Goal: Task Accomplishment & Management: Manage account settings

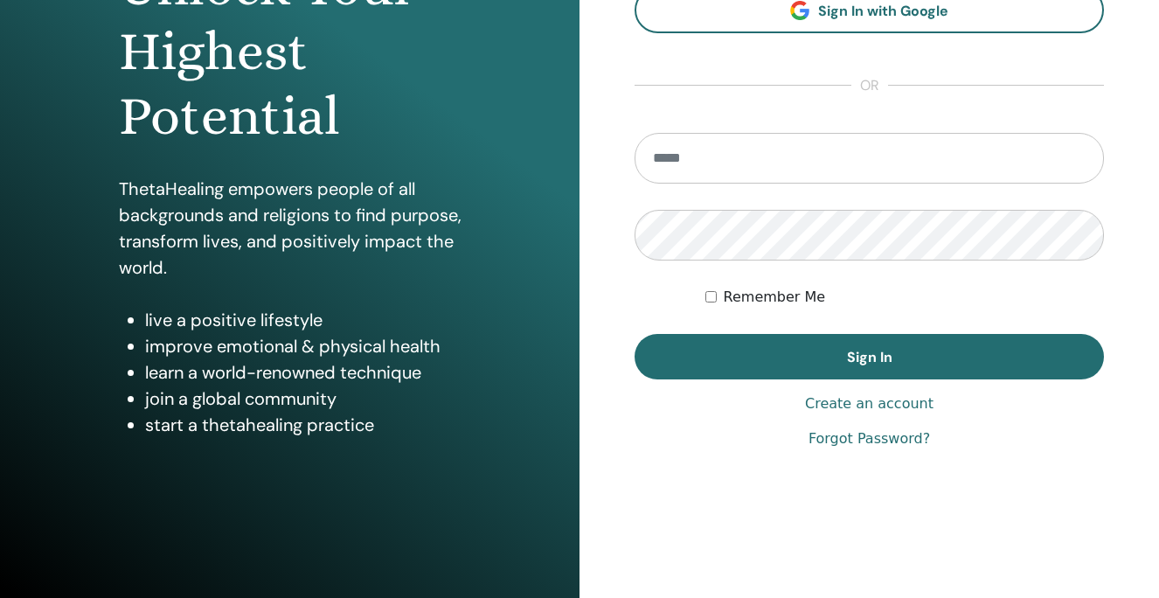
scroll to position [241, 0]
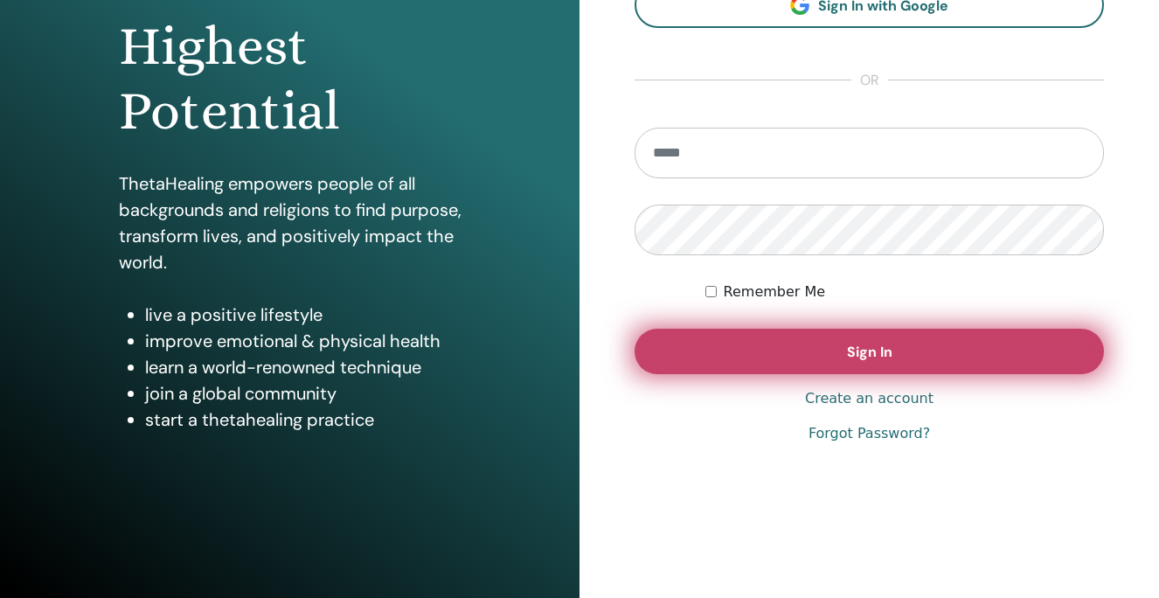
type input "**********"
click at [883, 351] on span "Sign In" at bounding box center [869, 352] width 45 height 18
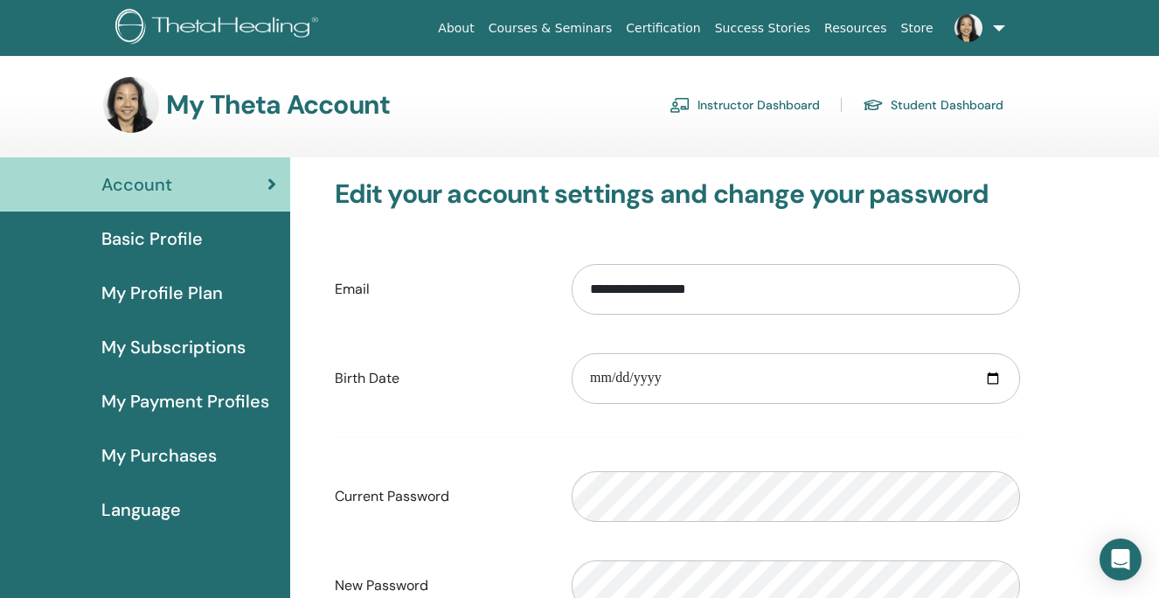
click at [745, 109] on link "Instructor Dashboard" at bounding box center [745, 105] width 150 height 28
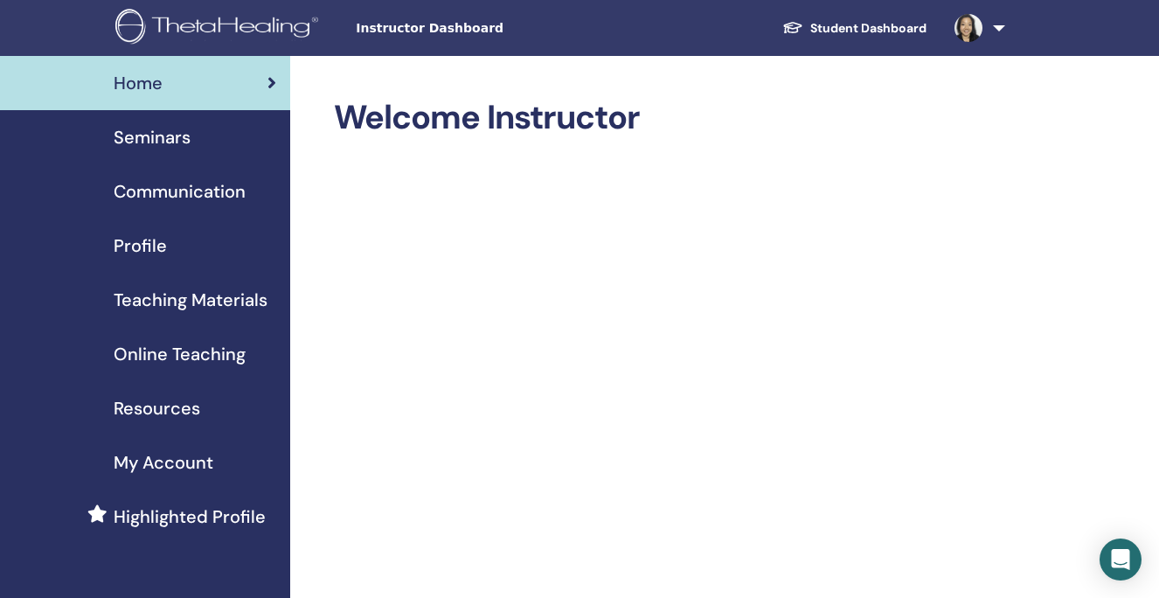
click at [187, 148] on span "Seminars" at bounding box center [152, 137] width 77 height 26
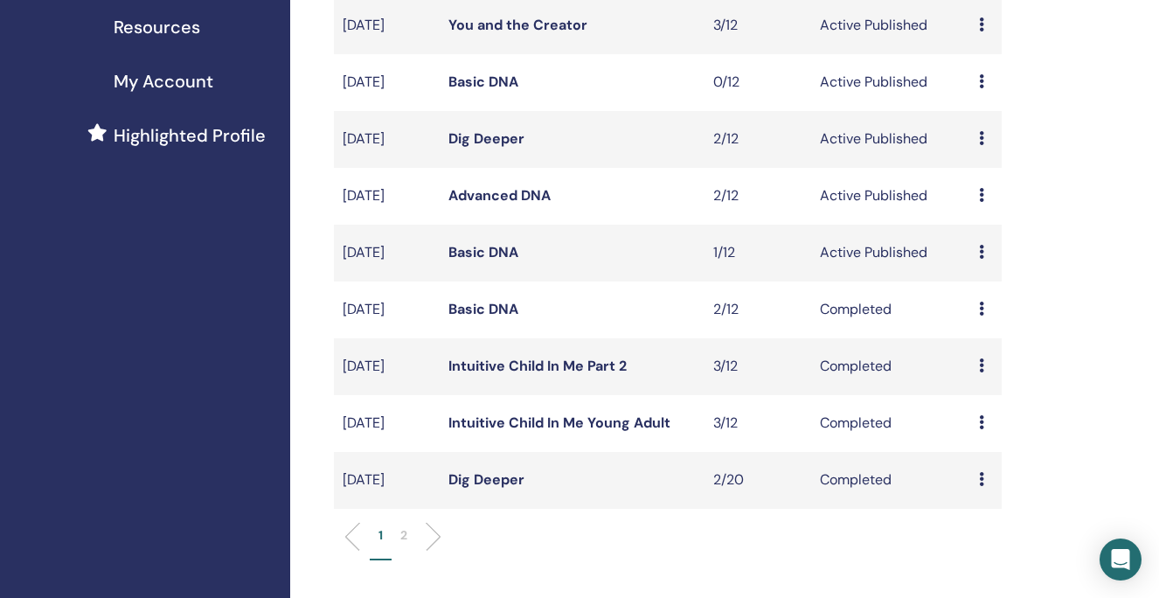
scroll to position [384, 0]
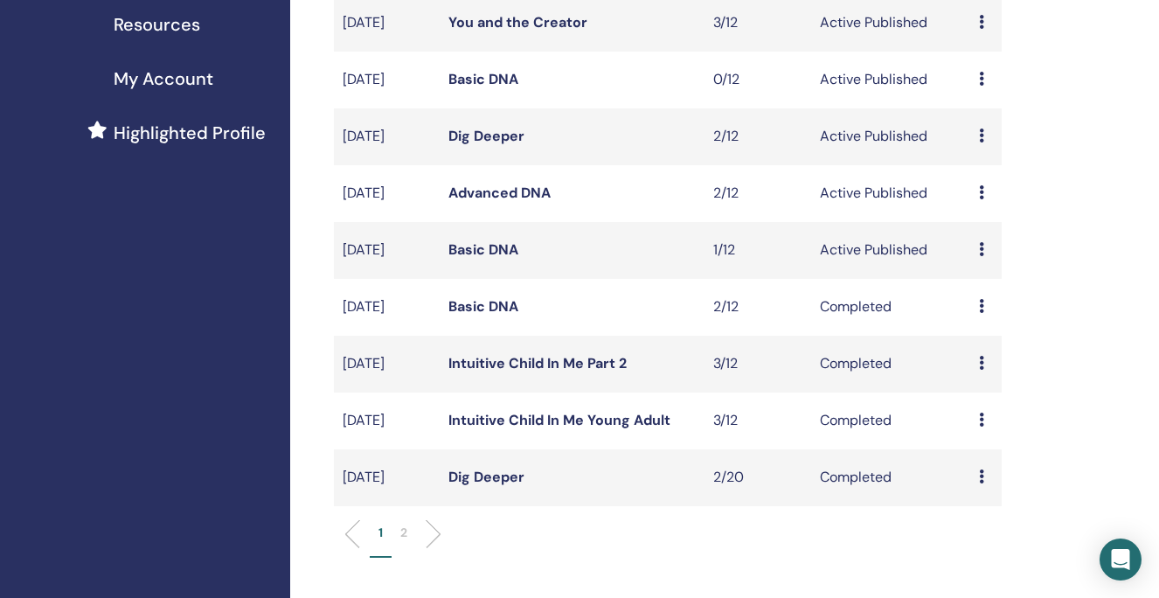
click at [476, 259] on link "Basic DNA" at bounding box center [483, 249] width 70 height 18
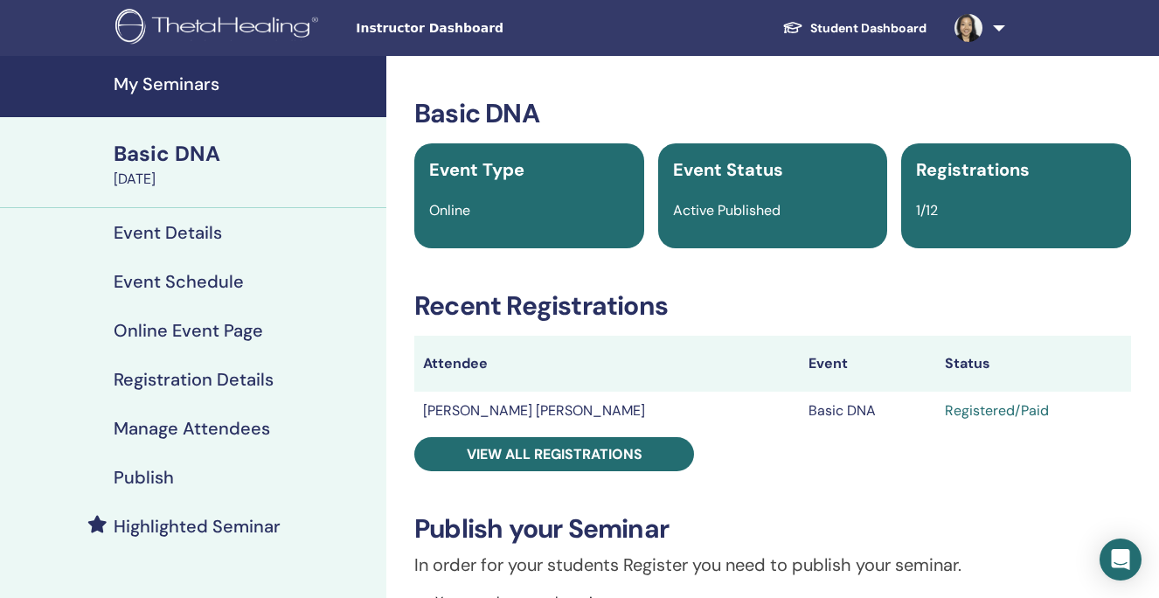
click at [183, 414] on link "Manage Attendees" at bounding box center [193, 428] width 386 height 49
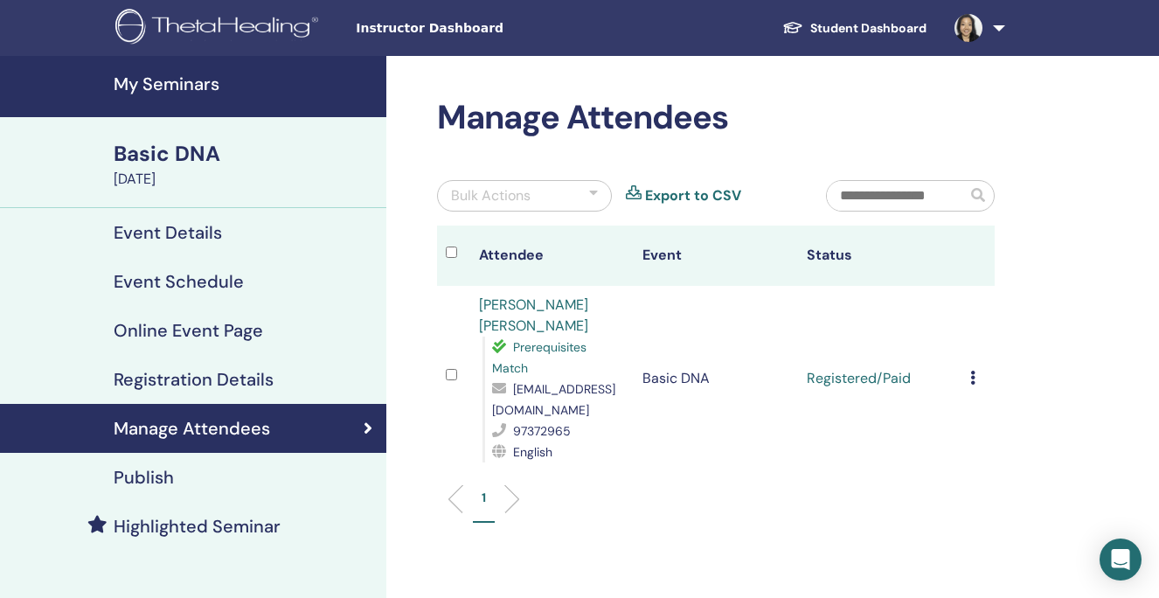
click at [976, 368] on div "Cancel Registration Do not auto-certify Mark as Paid Mark as Unpaid Mark as Abs…" at bounding box center [978, 378] width 16 height 21
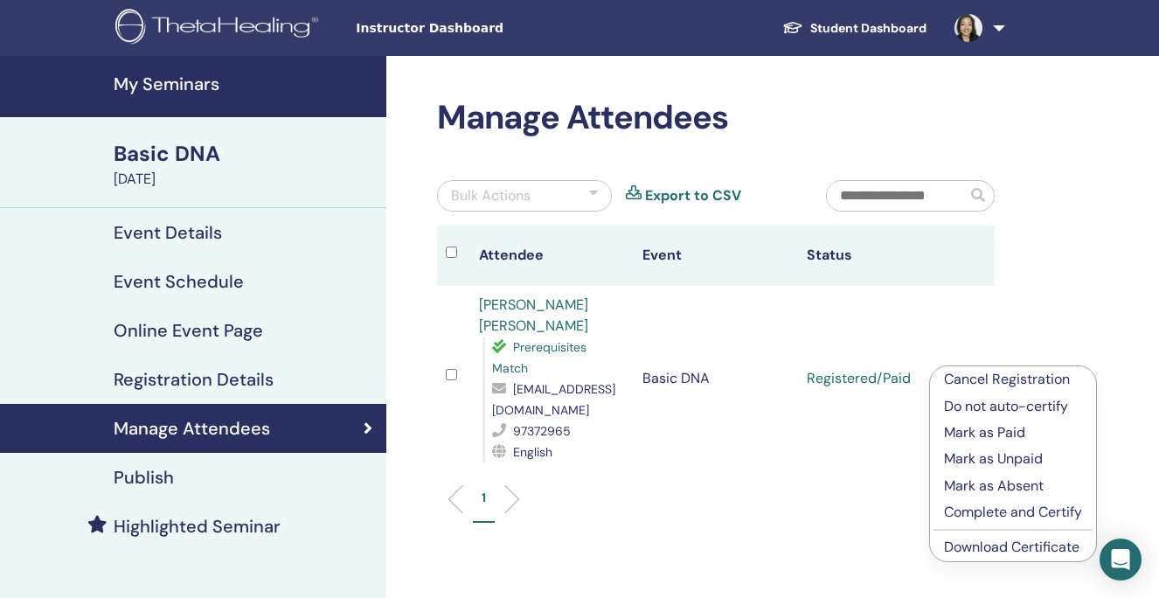
click at [997, 510] on p "Complete and Certify" at bounding box center [1013, 512] width 138 height 21
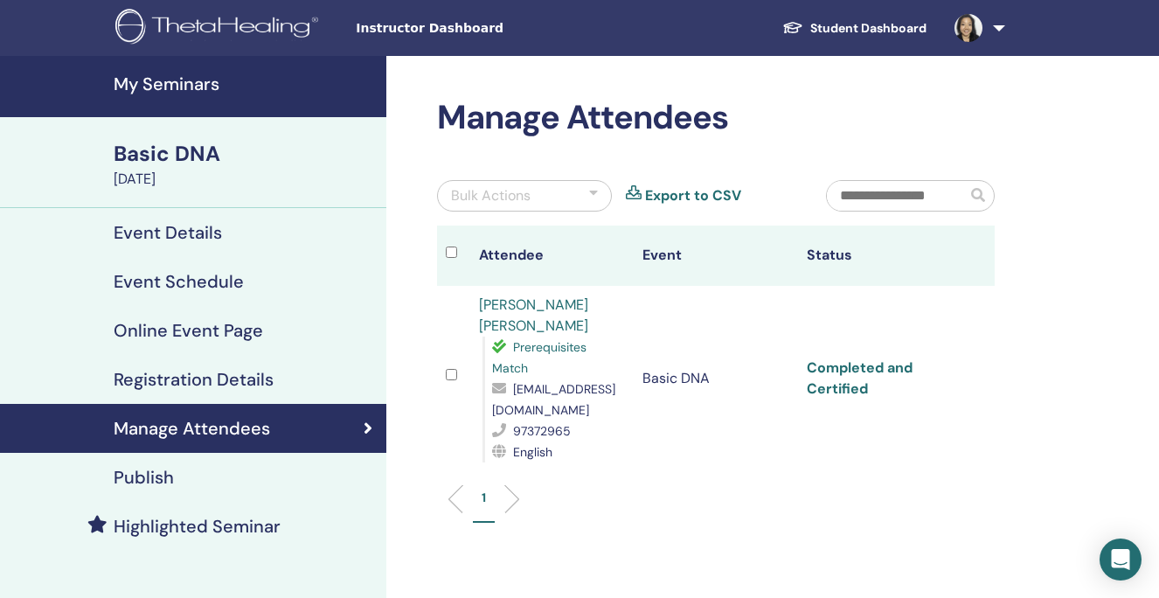
click at [887, 362] on link "Completed and Certified" at bounding box center [860, 377] width 106 height 39
click at [887, 361] on link "Completed and Certified" at bounding box center [860, 377] width 106 height 39
click at [976, 31] on img at bounding box center [969, 28] width 28 height 28
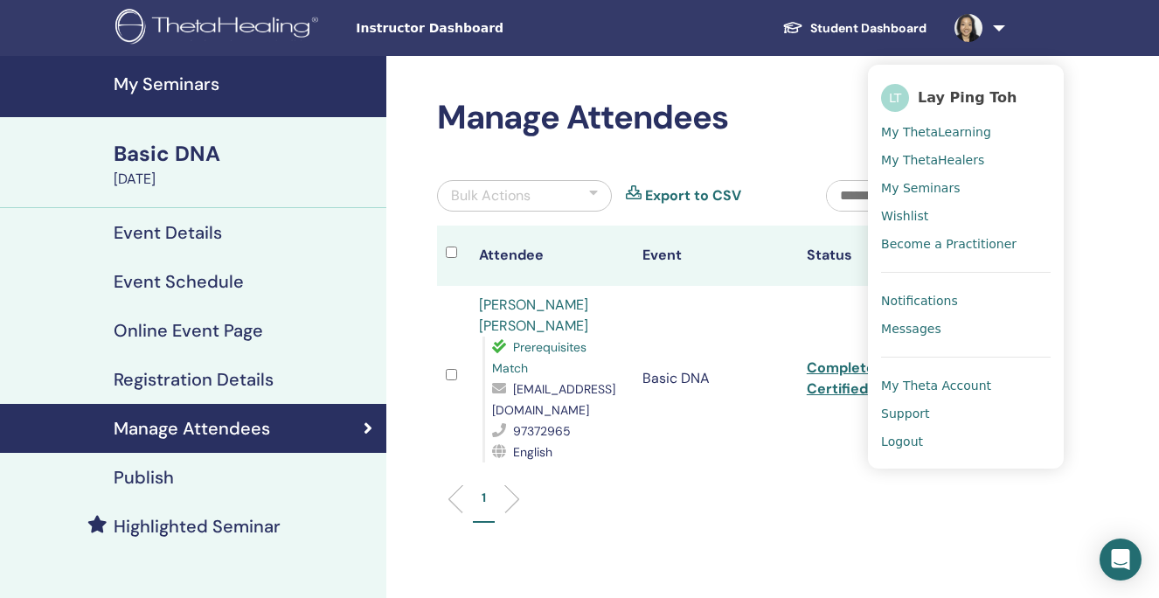
click at [903, 441] on span "Logout" at bounding box center [902, 442] width 42 height 16
